Goal: Information Seeking & Learning: Learn about a topic

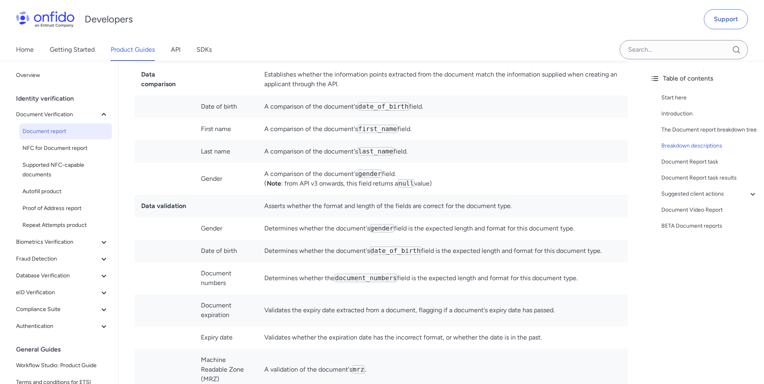
scroll to position [2273, 0]
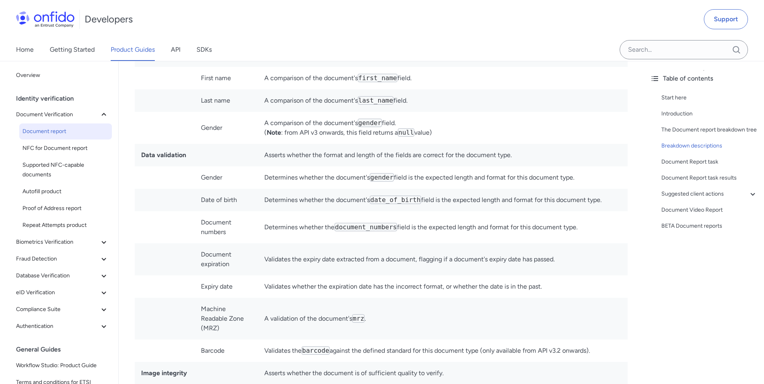
click at [283, 248] on td "Validates the expiry date extracted from a document, flagging if a document's e…" at bounding box center [443, 259] width 370 height 32
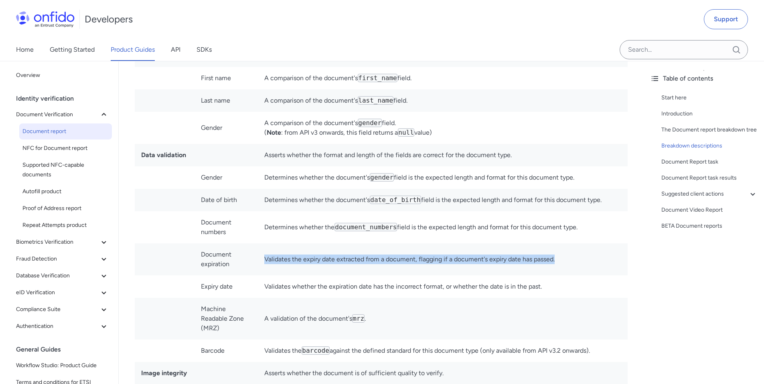
click at [283, 248] on td "Validates the expiry date extracted from a document, flagging if a document's e…" at bounding box center [443, 259] width 370 height 32
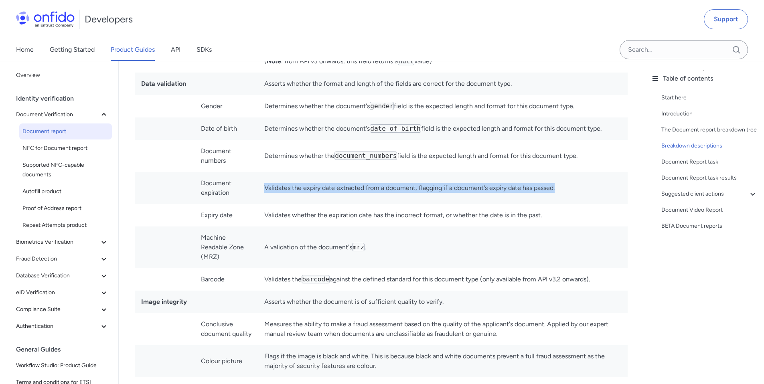
scroll to position [2345, 0]
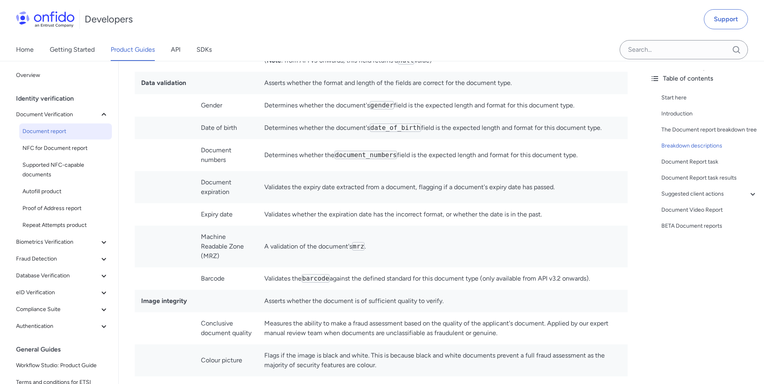
click at [351, 203] on td "Validates whether the expiration date has the incorrect format, or whether the …" at bounding box center [443, 214] width 370 height 22
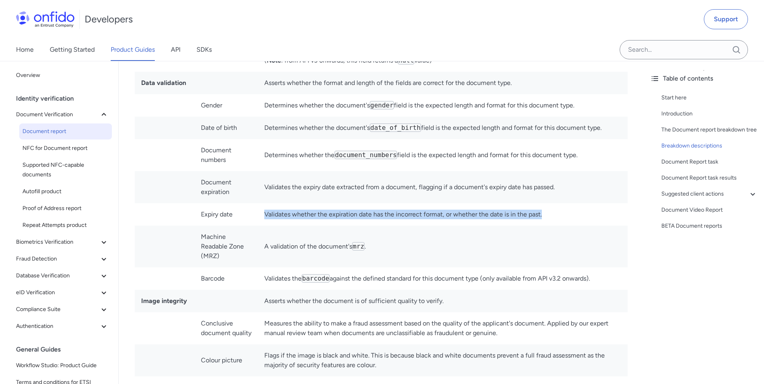
click at [351, 203] on td "Validates whether the expiration date has the incorrect format, or whether the …" at bounding box center [443, 214] width 370 height 22
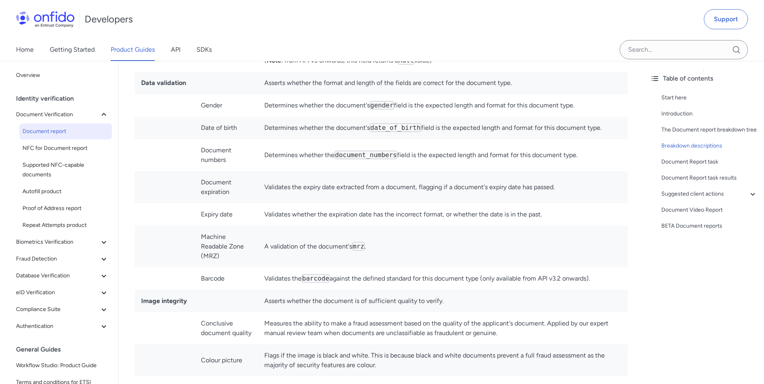
click at [343, 179] on td "Validates the expiry date extracted from a document, flagging if a document's e…" at bounding box center [443, 187] width 370 height 32
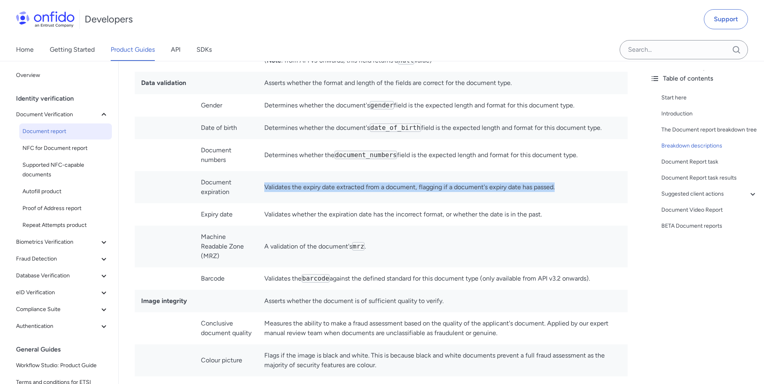
click at [343, 179] on td "Validates the expiry date extracted from a document, flagging if a document's e…" at bounding box center [443, 187] width 370 height 32
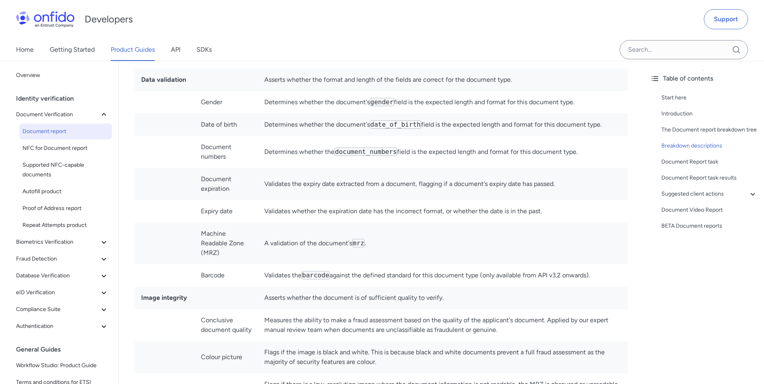
click at [403, 205] on td "Validates whether the expiration date has the incorrect format, or whether the …" at bounding box center [443, 211] width 370 height 22
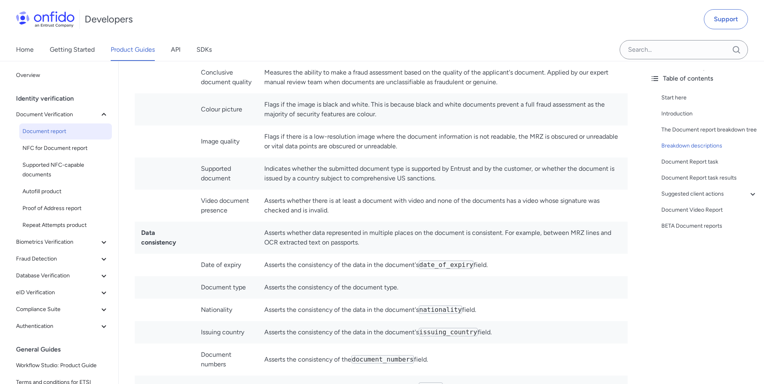
scroll to position [2598, 0]
click at [381, 253] on td "Asserts the consistency of the data in the document's date_of_expiry field." at bounding box center [443, 264] width 370 height 22
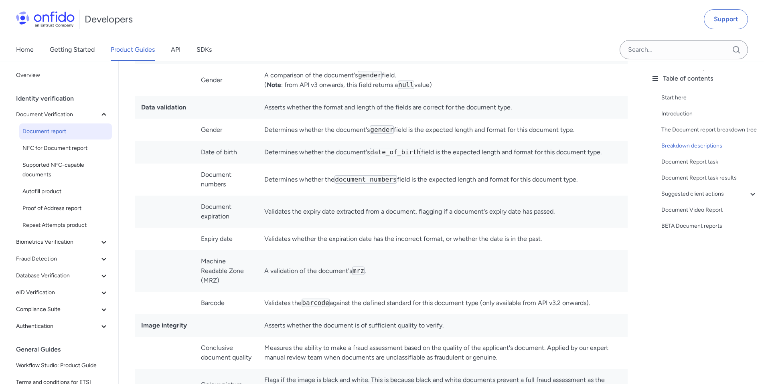
scroll to position [2307, 0]
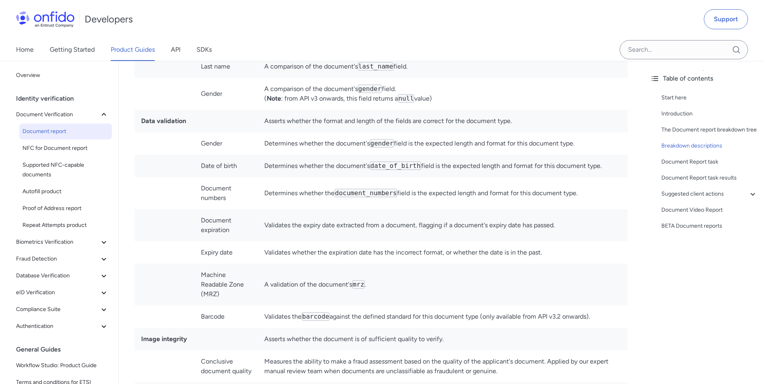
click at [314, 155] on td "Determines whether the document's date_of_birth field is the expected length an…" at bounding box center [443, 166] width 370 height 22
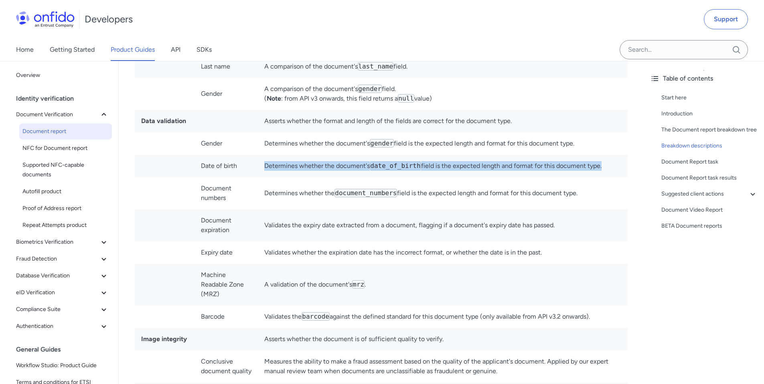
click at [314, 155] on td "Determines whether the document's date_of_birth field is the expected length an…" at bounding box center [443, 166] width 370 height 22
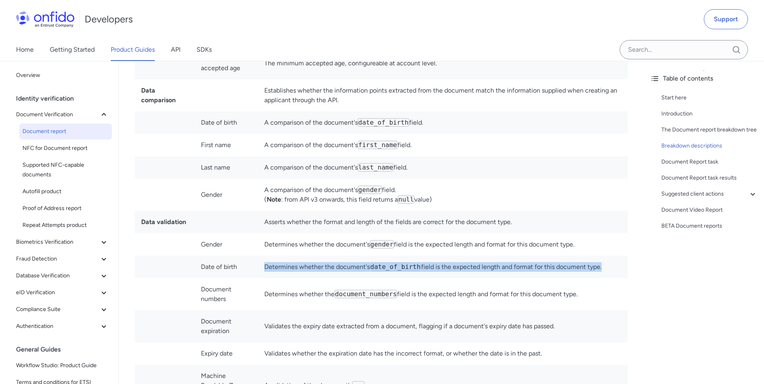
scroll to position [2181, 0]
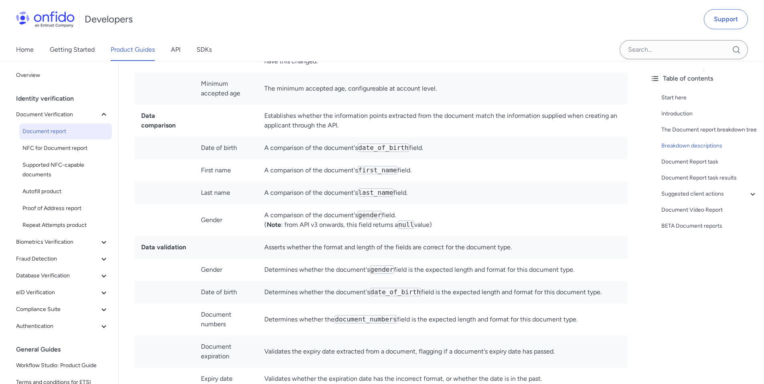
click at [306, 137] on td "A comparison of the document's date_of_birth field." at bounding box center [443, 148] width 370 height 22
click at [302, 162] on td "A comparison of the document's first_name field." at bounding box center [443, 170] width 370 height 22
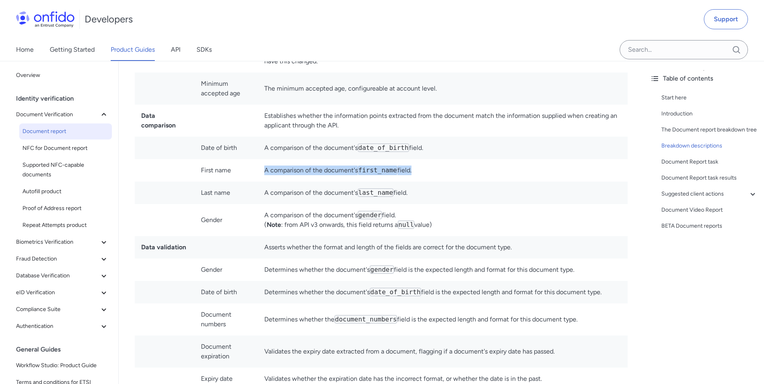
click at [302, 162] on td "A comparison of the document's first_name field." at bounding box center [443, 170] width 370 height 22
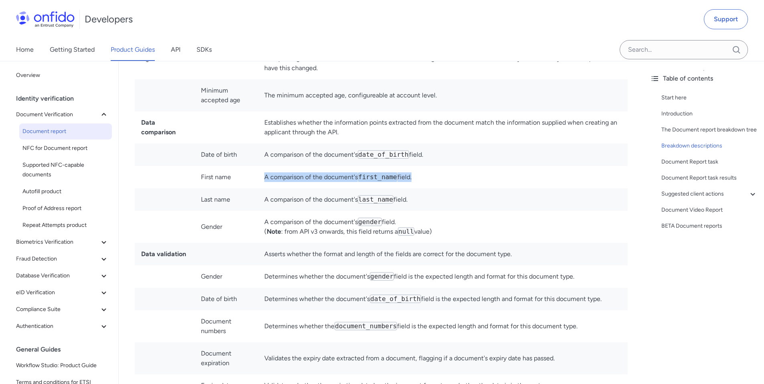
scroll to position [2110, 0]
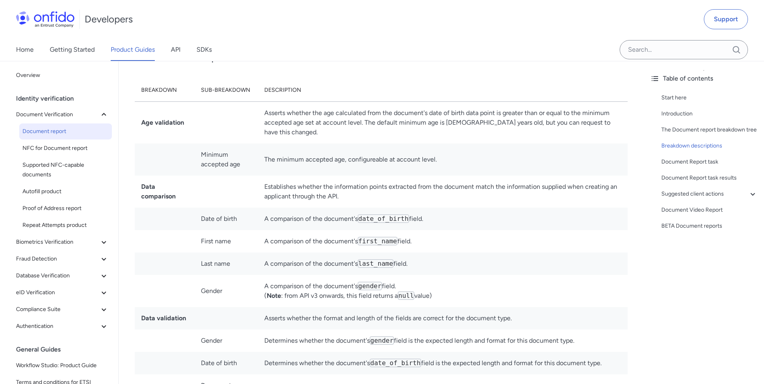
click at [311, 253] on td "A comparison of the document's last_name field." at bounding box center [443, 264] width 370 height 22
click at [479, 235] on td "A comparison of the document's first_name field." at bounding box center [443, 241] width 370 height 22
